Goal: Task Accomplishment & Management: Complete application form

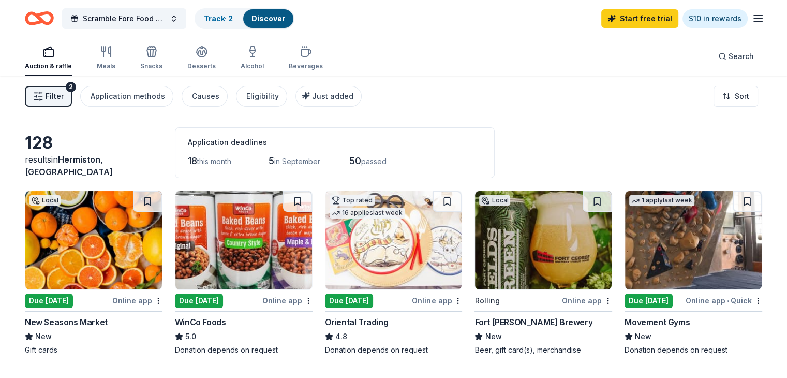
click at [64, 91] on span "Filter" at bounding box center [55, 96] width 18 height 12
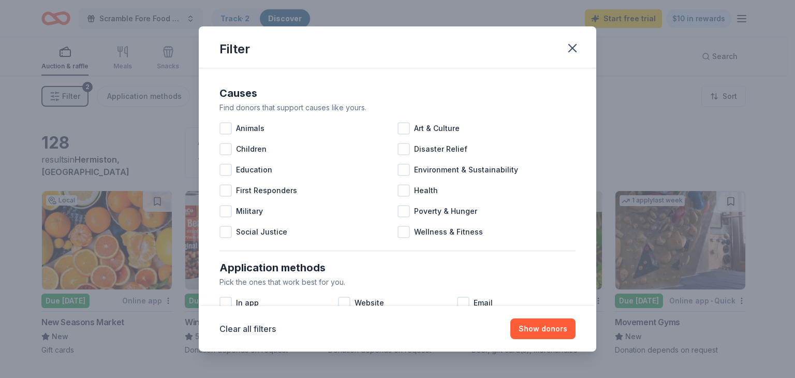
click at [228, 148] on div at bounding box center [225, 149] width 12 height 12
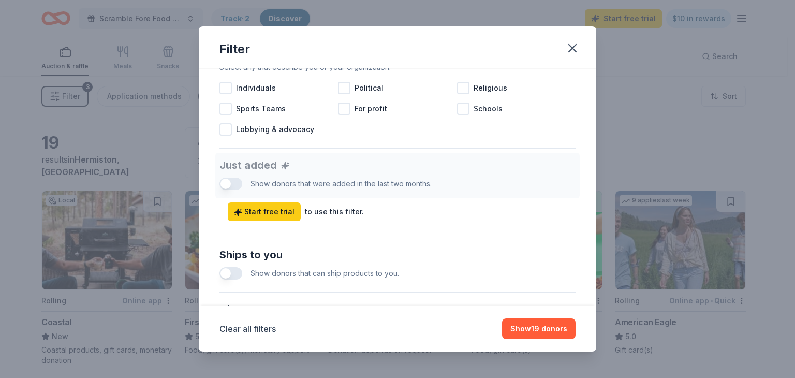
scroll to position [362, 0]
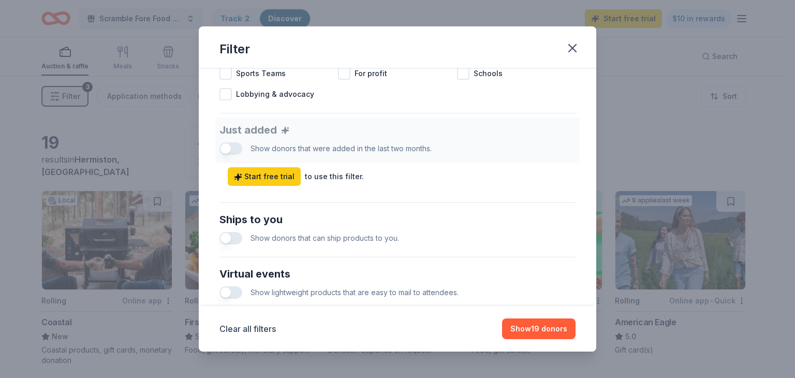
click at [224, 146] on div "Just added Show donors that were added in the last two months. Start free trial…" at bounding box center [397, 151] width 356 height 68
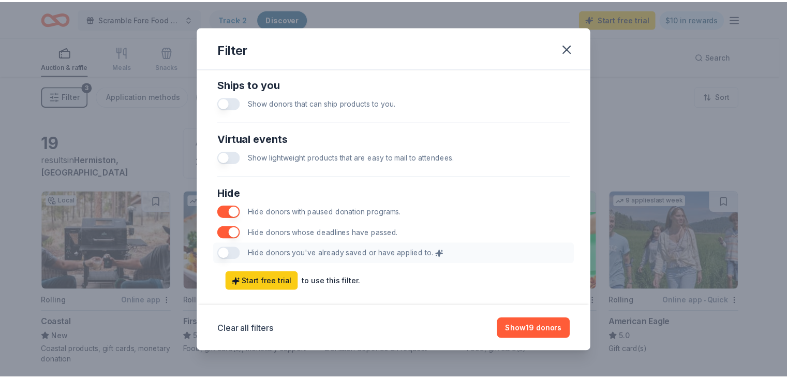
scroll to position [514, 0]
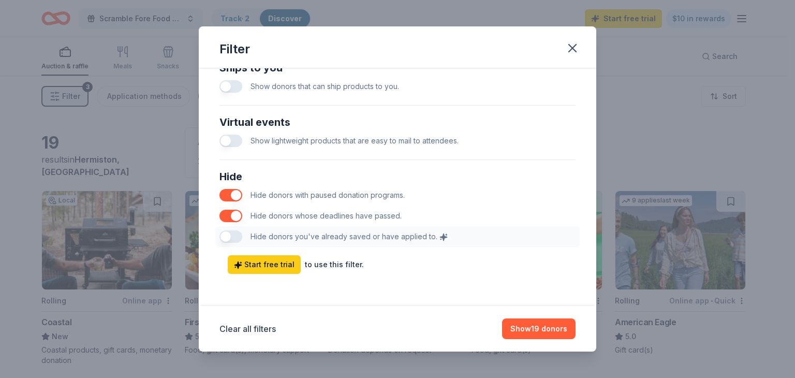
click at [536, 322] on button "Show 19 donors" at bounding box center [538, 328] width 73 height 21
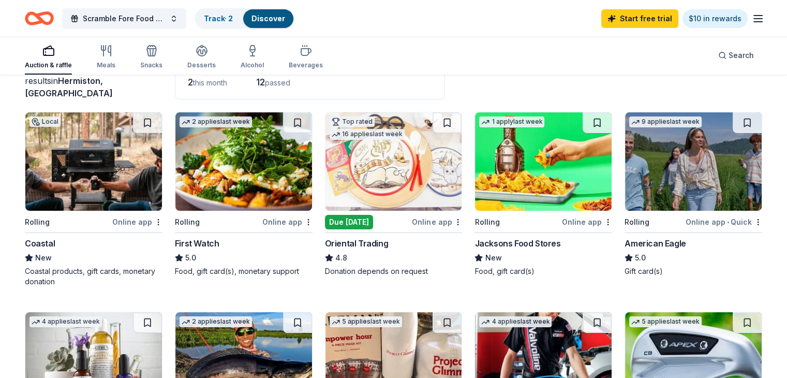
scroll to position [104, 0]
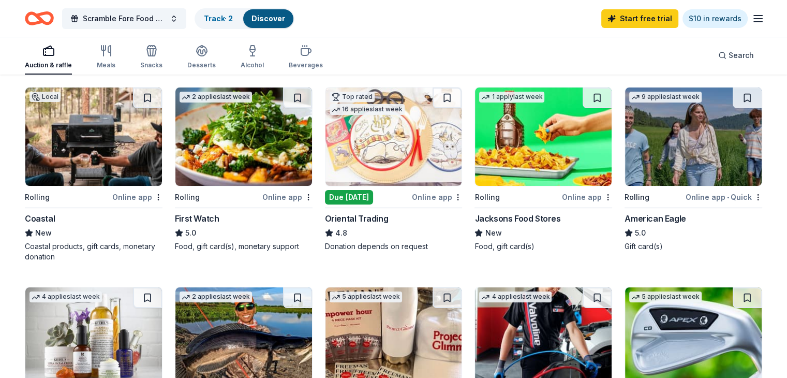
click at [369, 195] on div "Due [DATE]" at bounding box center [349, 197] width 48 height 14
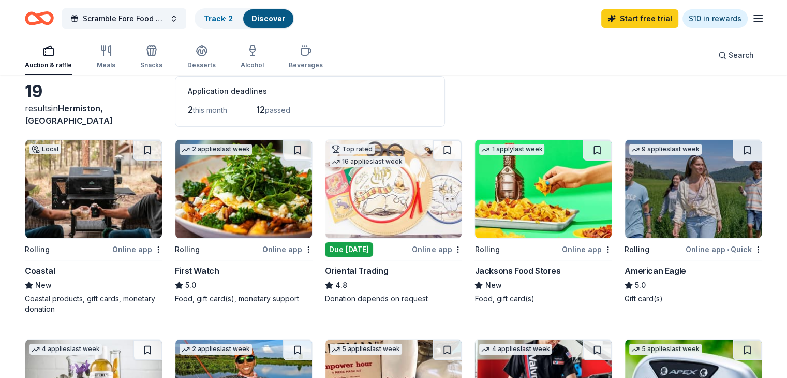
scroll to position [52, 0]
click at [241, 13] on div "Track · 2" at bounding box center [219, 18] width 46 height 19
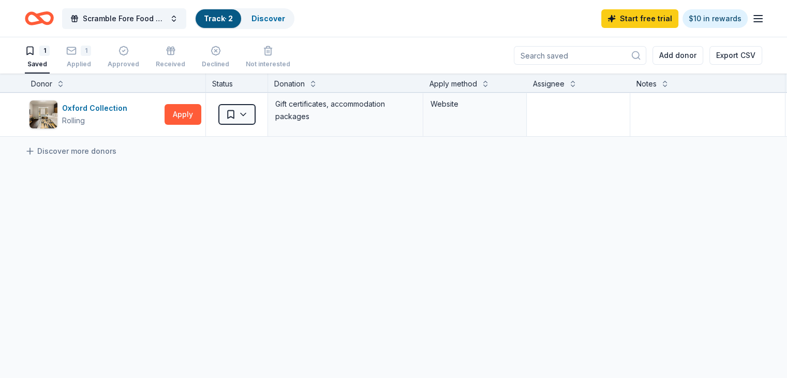
click at [285, 14] on link "Discover" at bounding box center [269, 18] width 34 height 9
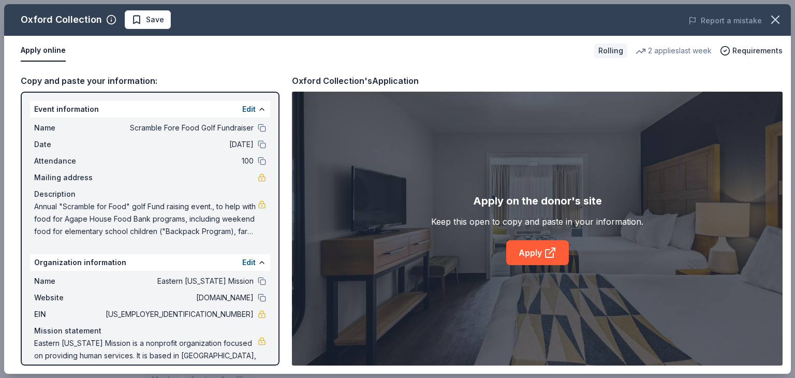
click at [153, 20] on span "Save" at bounding box center [155, 19] width 18 height 12
click at [778, 17] on icon "button" at bounding box center [775, 19] width 7 height 7
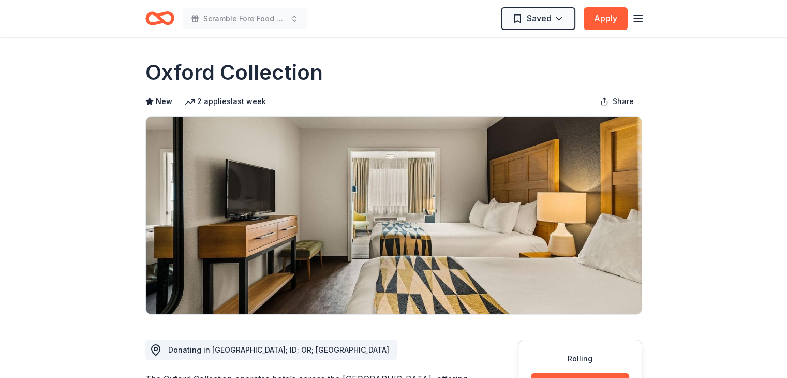
click at [640, 19] on icon "button" at bounding box center [638, 18] width 12 height 12
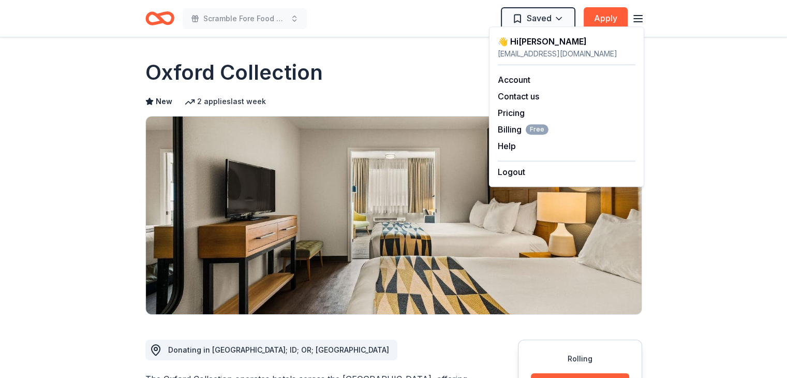
click at [513, 79] on link "Account" at bounding box center [514, 80] width 33 height 10
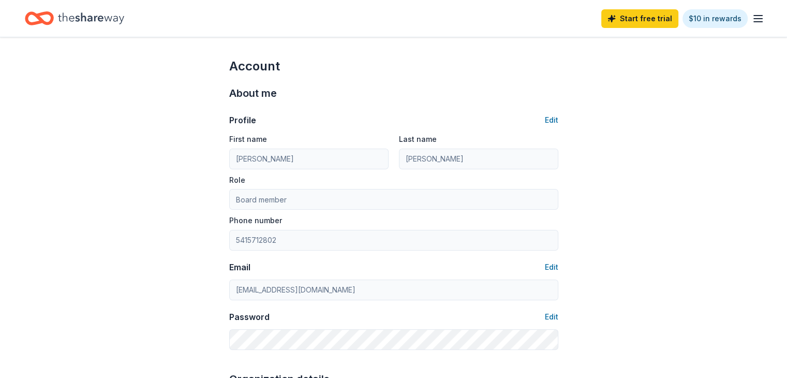
click at [752, 12] on icon "button" at bounding box center [758, 18] width 12 height 12
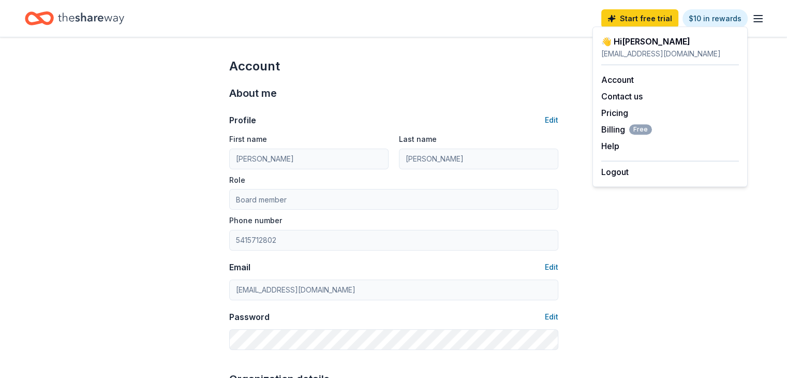
click at [626, 35] on div "👋 Hi Cathy" at bounding box center [670, 41] width 138 height 12
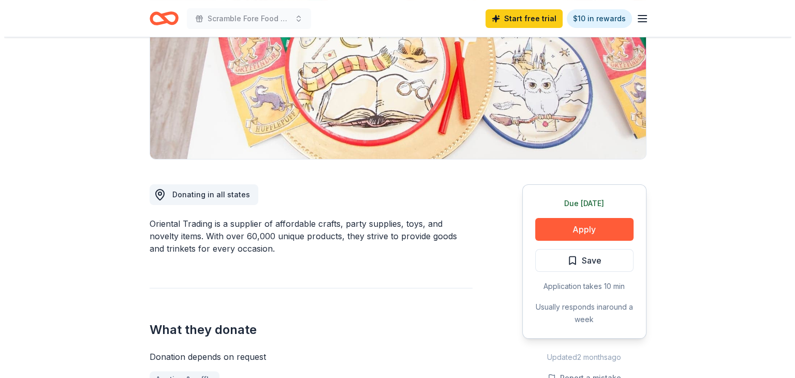
scroll to position [207, 0]
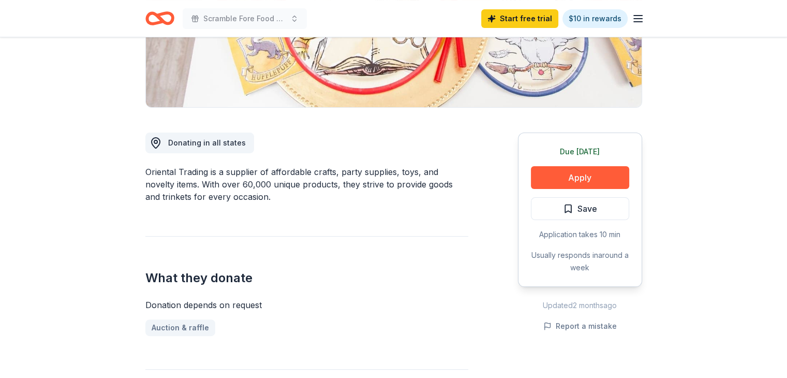
click at [570, 172] on button "Apply" at bounding box center [580, 177] width 98 height 23
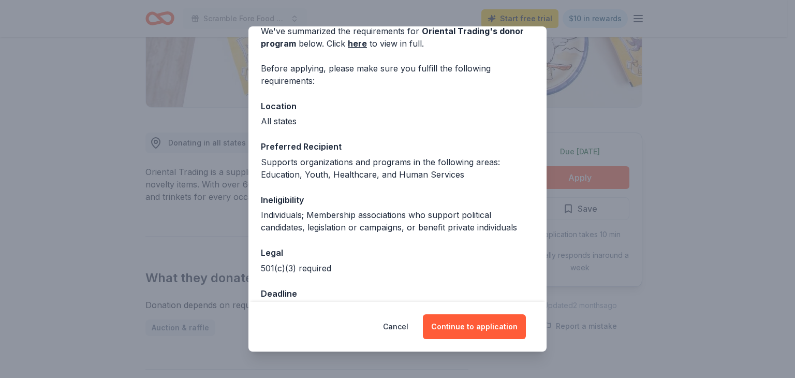
scroll to position [79, 0]
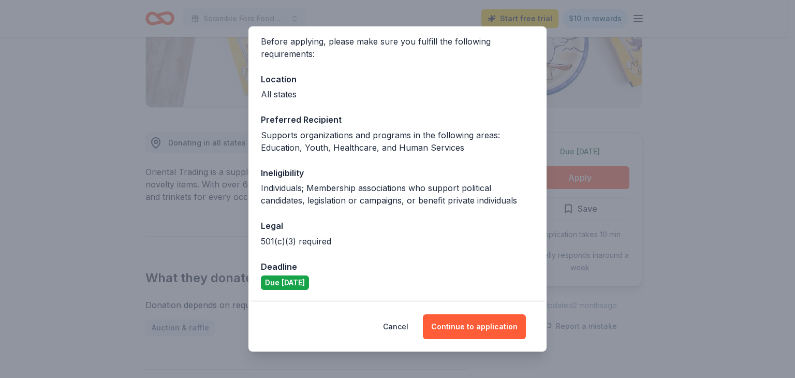
click at [474, 321] on button "Continue to application" at bounding box center [474, 326] width 103 height 25
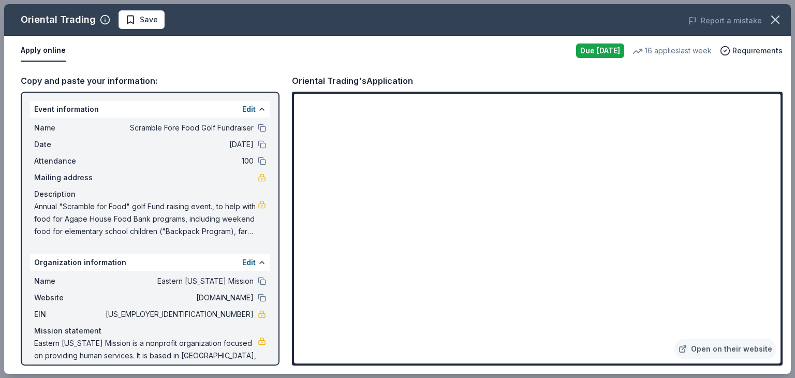
click at [740, 346] on link "Open on their website" at bounding box center [725, 348] width 102 height 21
